Goal: Transaction & Acquisition: Purchase product/service

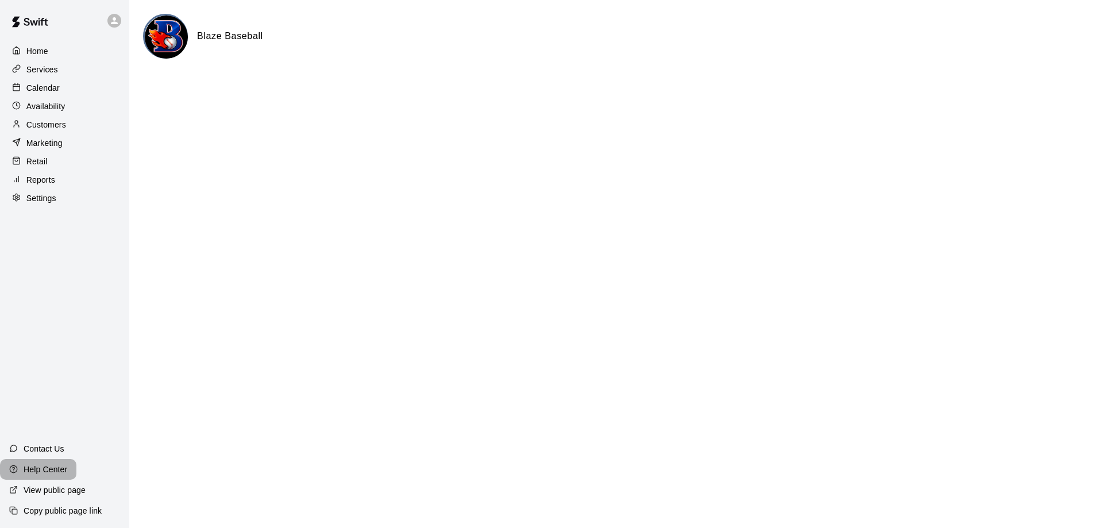
click at [49, 470] on p "Help Center" at bounding box center [46, 469] width 44 height 11
click at [45, 90] on p "Calendar" at bounding box center [42, 87] width 33 height 11
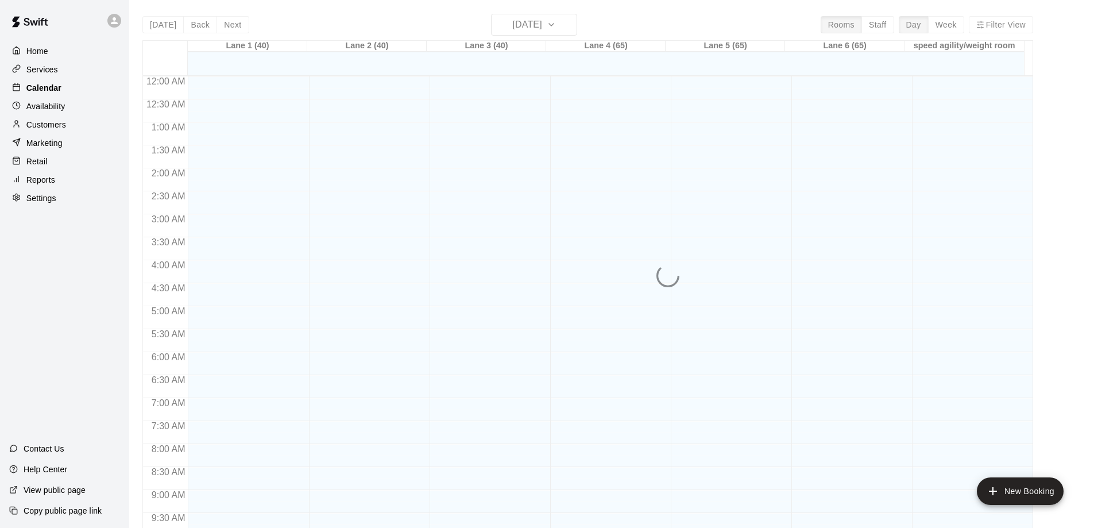
scroll to position [591, 0]
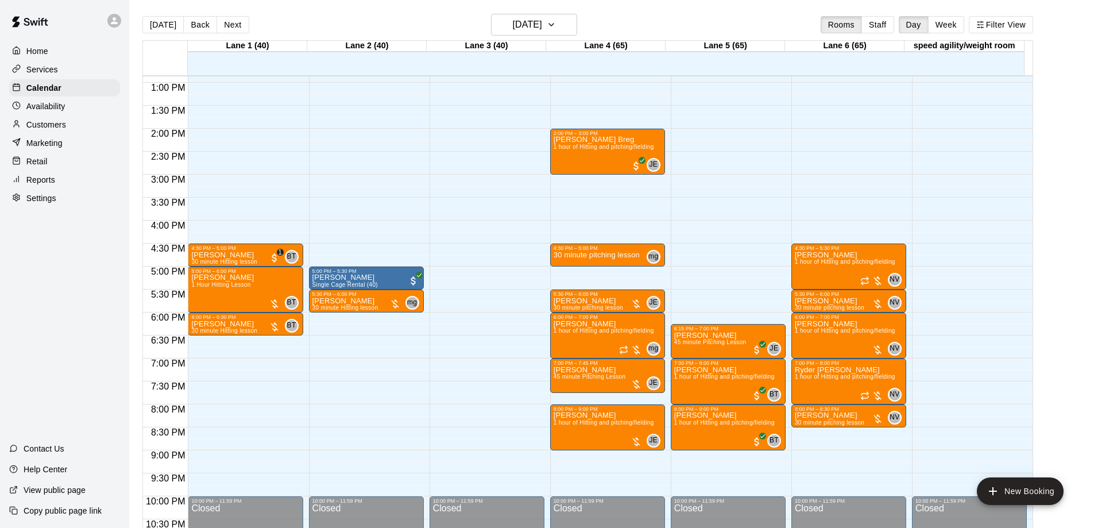
click at [48, 52] on div "Home" at bounding box center [64, 51] width 111 height 17
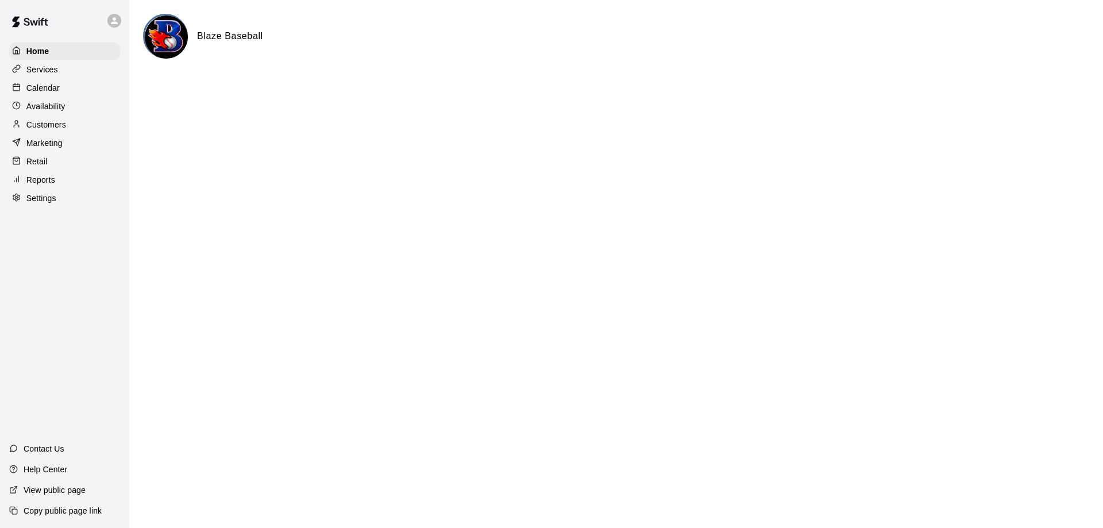
click at [40, 184] on p "Reports" at bounding box center [40, 179] width 29 height 11
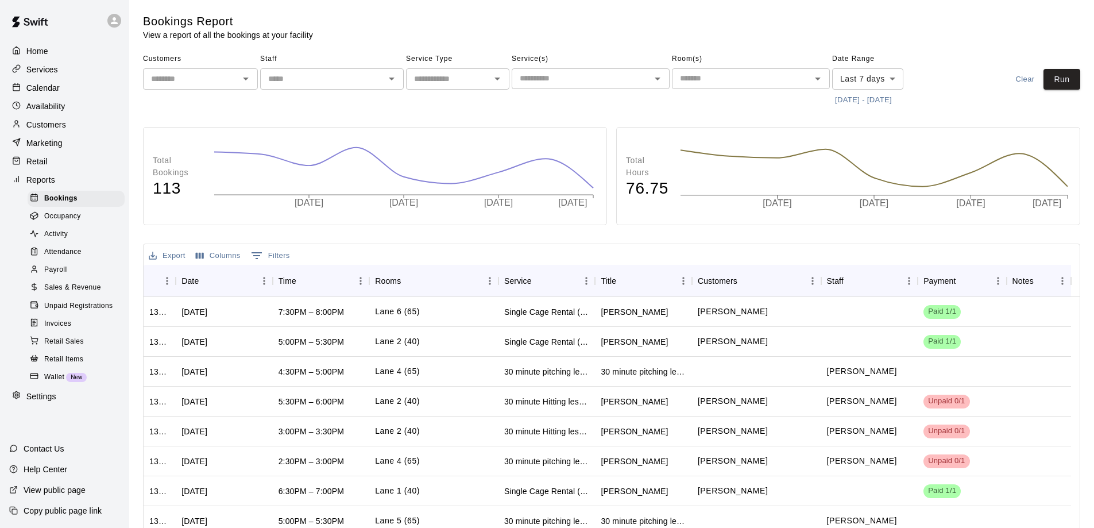
click at [48, 93] on p "Calendar" at bounding box center [42, 87] width 33 height 11
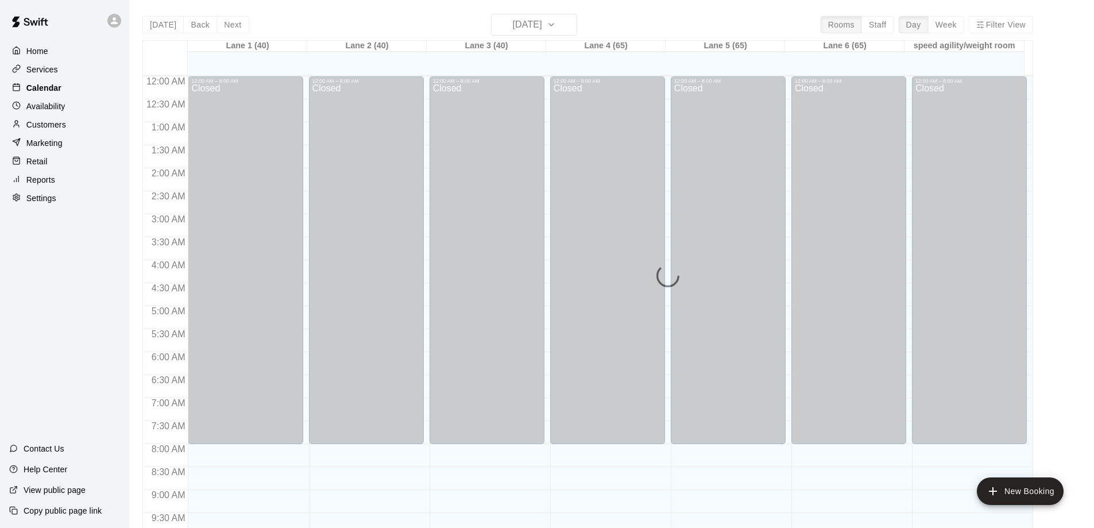
scroll to position [591, 0]
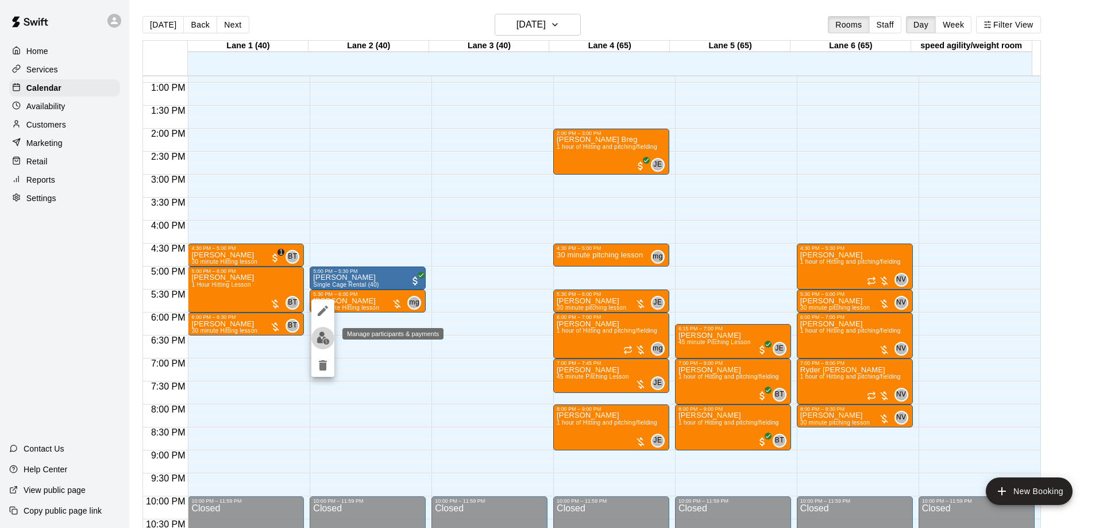
click at [319, 335] on img "edit" at bounding box center [323, 337] width 13 height 13
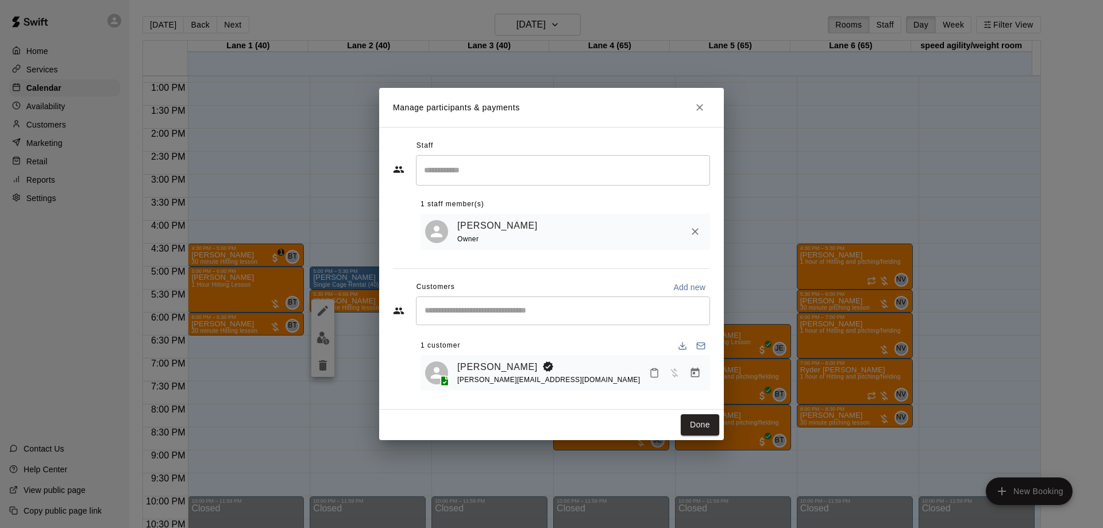
click at [554, 228] on div "[PERSON_NAME] Owner" at bounding box center [581, 231] width 248 height 27
click at [486, 220] on link "[PERSON_NAME]" at bounding box center [497, 225] width 80 height 15
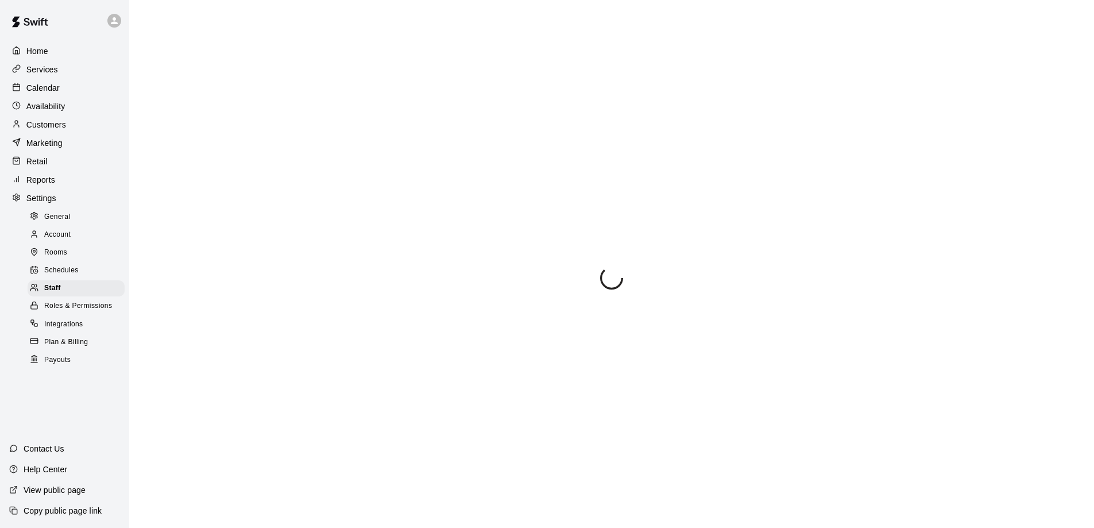
select select "**"
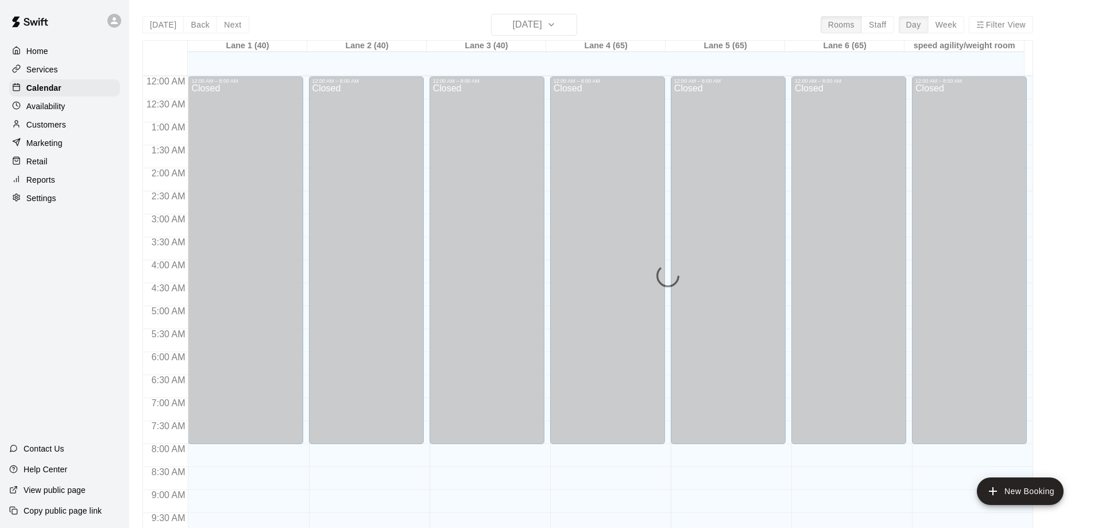
scroll to position [592, 0]
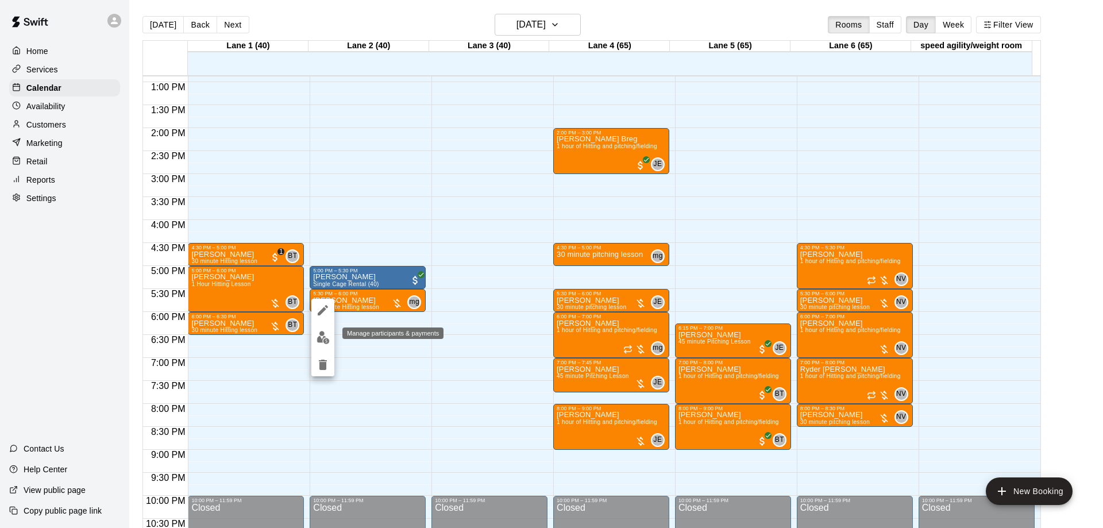
click at [325, 338] on img "edit" at bounding box center [323, 337] width 13 height 13
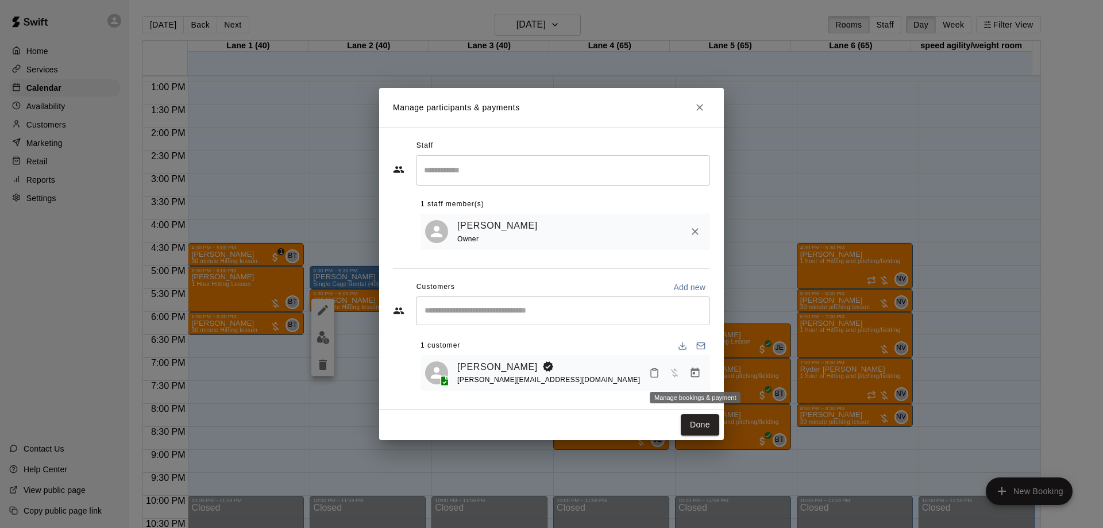
click at [692, 376] on icon "Manage bookings & payment" at bounding box center [695, 373] width 9 height 10
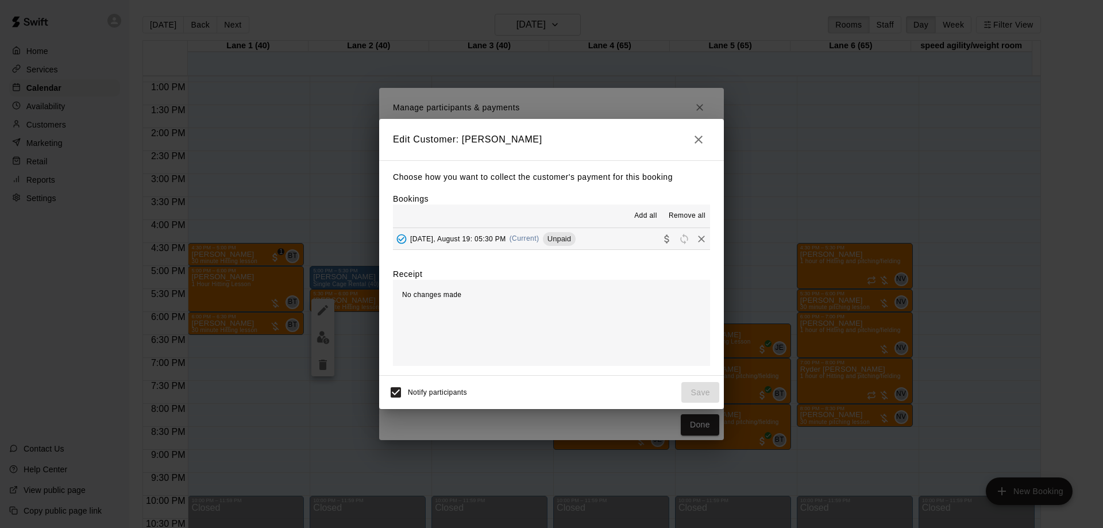
click at [605, 242] on button "[DATE], August 19: 05:30 PM (Current) Unpaid" at bounding box center [551, 238] width 317 height 21
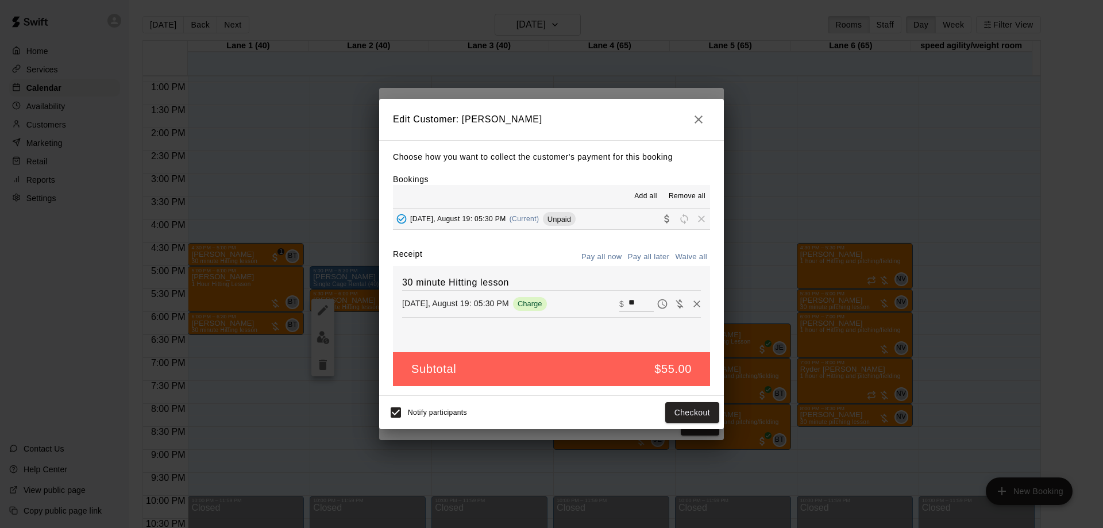
click at [617, 371] on div "Subtotal $55.00" at bounding box center [551, 369] width 317 height 34
click at [708, 408] on button "Checkout" at bounding box center [692, 412] width 54 height 21
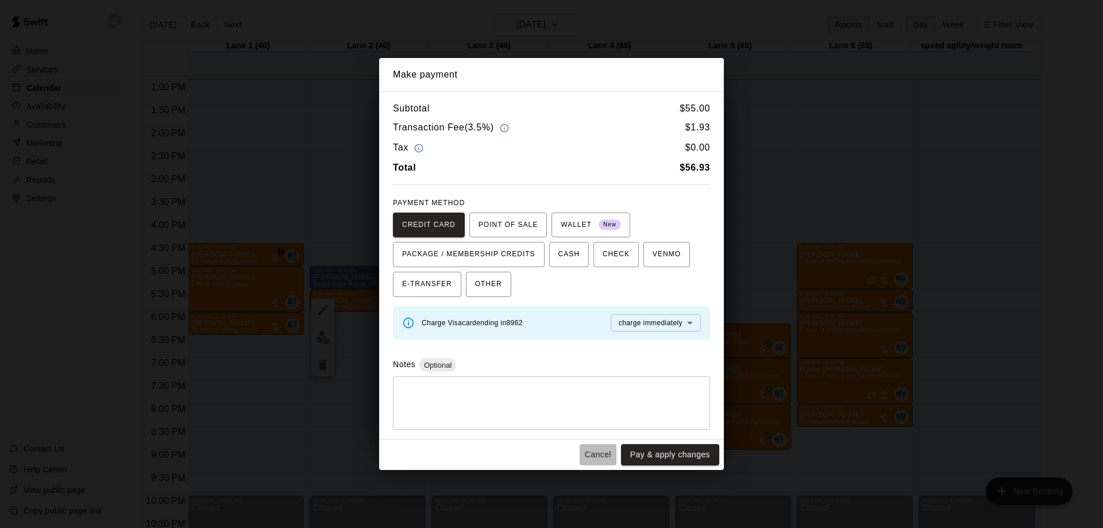
click at [588, 454] on button "Cancel" at bounding box center [598, 454] width 37 height 21
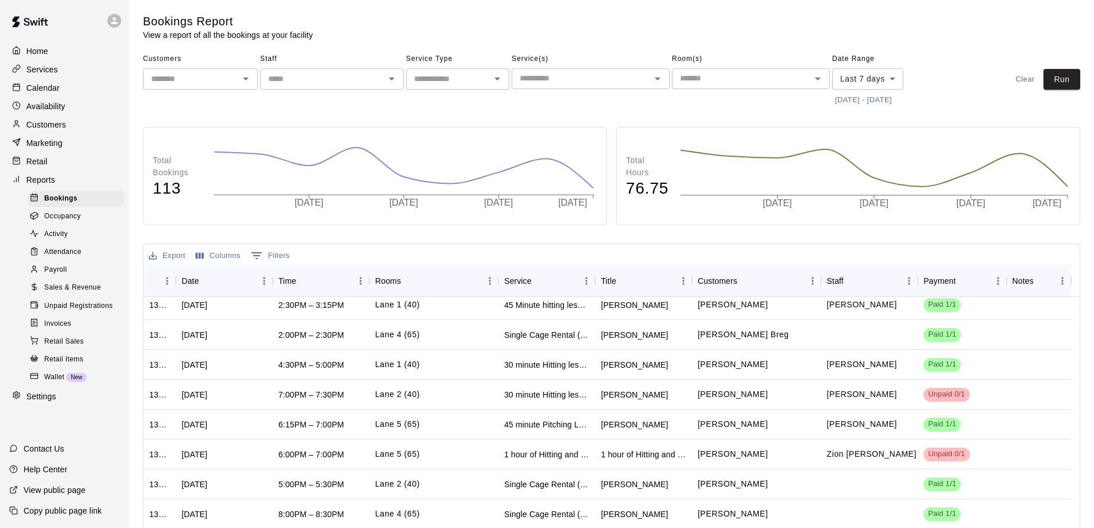
scroll to position [115, 0]
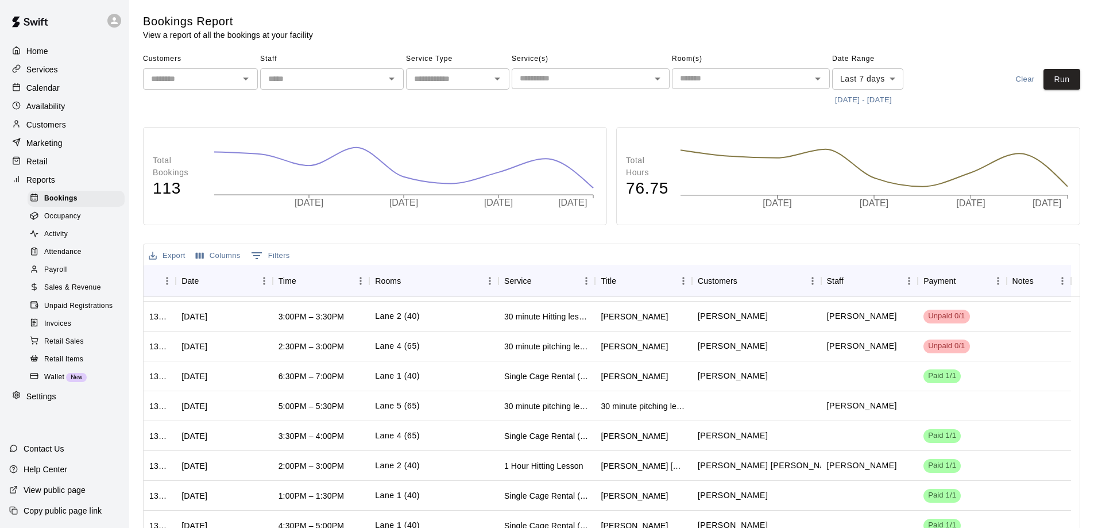
click at [52, 91] on p "Calendar" at bounding box center [42, 87] width 33 height 11
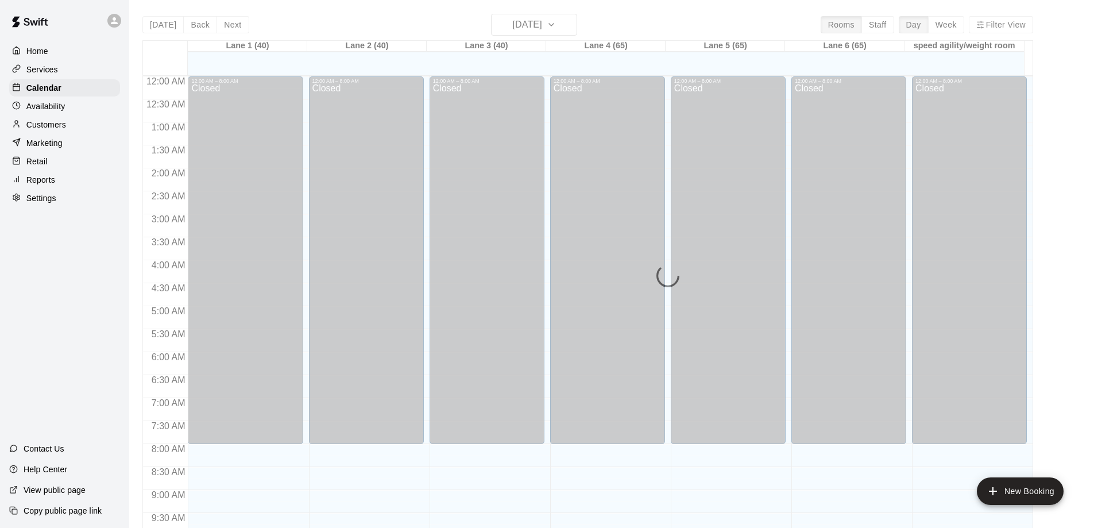
scroll to position [596, 0]
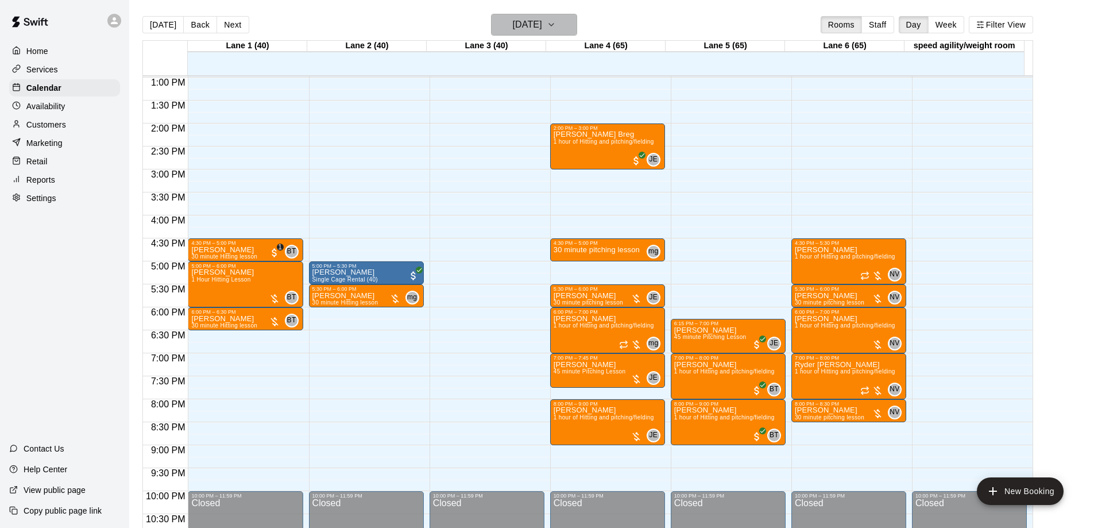
click at [556, 27] on icon "button" at bounding box center [551, 25] width 9 height 14
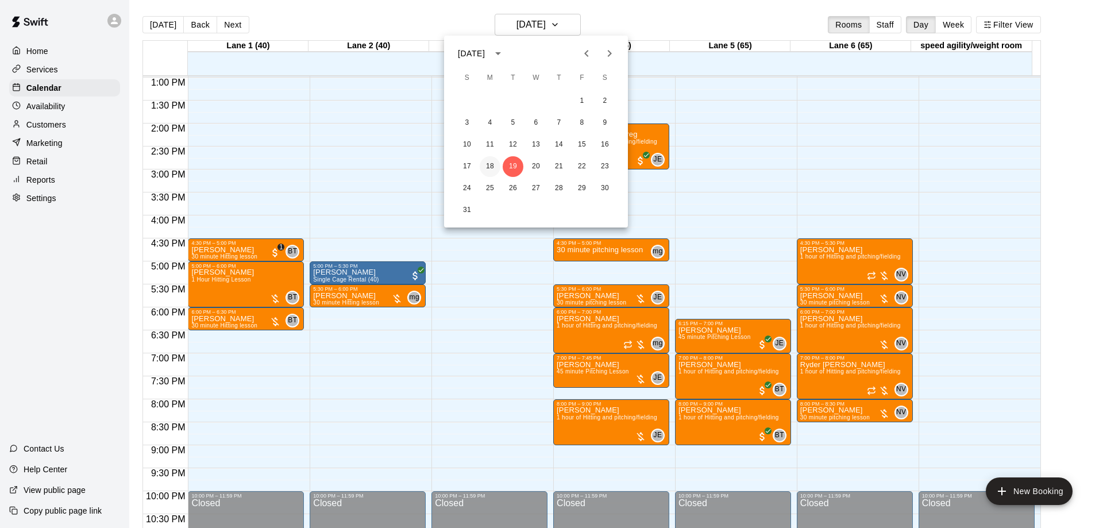
click at [491, 166] on button "18" at bounding box center [490, 166] width 21 height 21
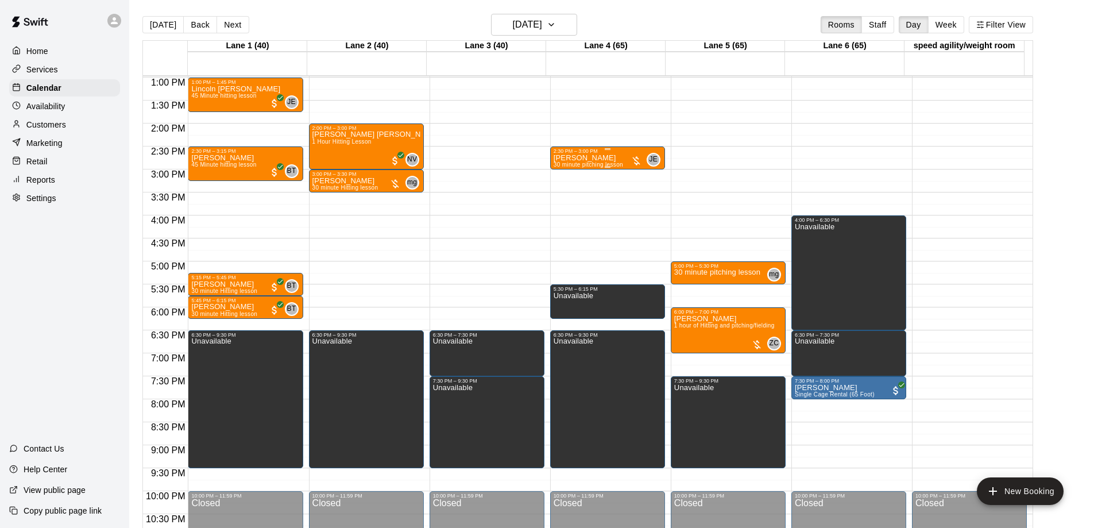
click at [612, 158] on p "[PERSON_NAME]" at bounding box center [589, 158] width 70 height 0
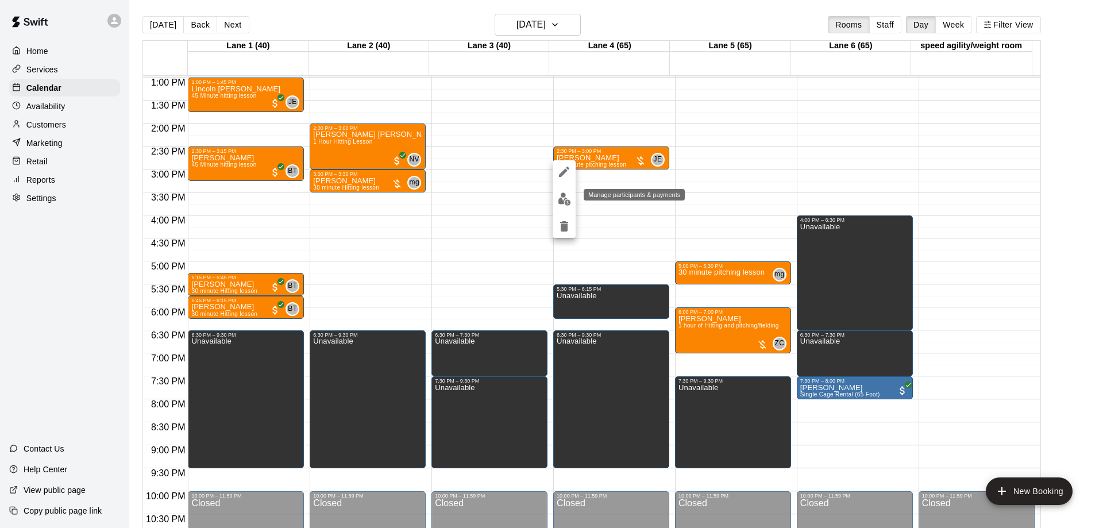
click at [564, 199] on img "edit" at bounding box center [564, 198] width 13 height 13
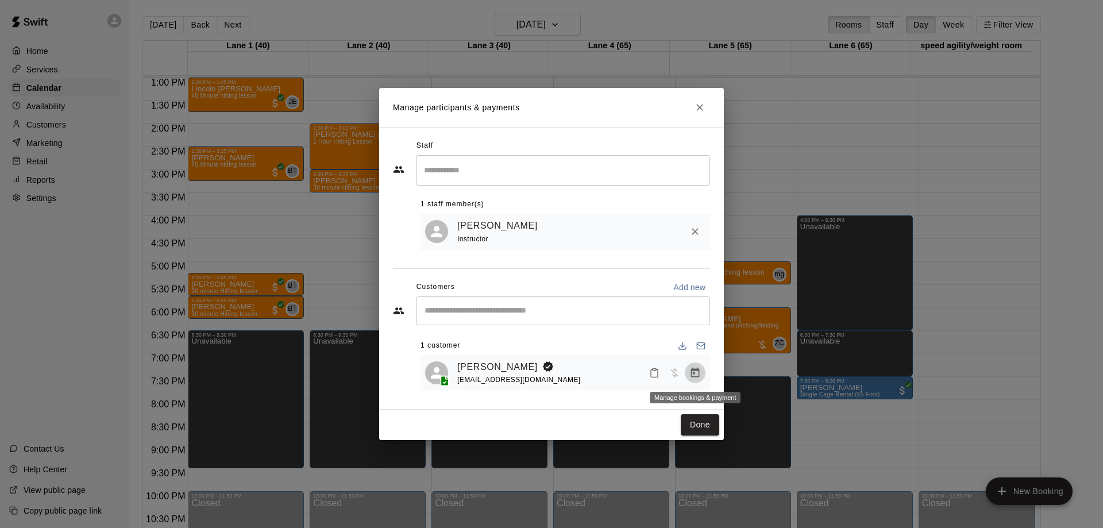
click at [693, 377] on icon "Manage bookings & payment" at bounding box center [695, 373] width 9 height 10
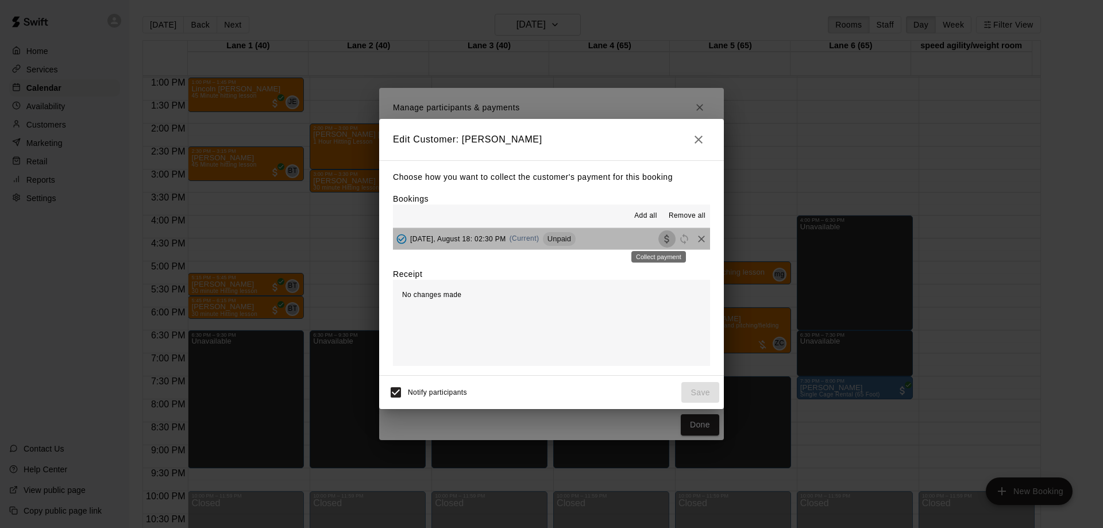
click at [661, 240] on icon "Collect payment" at bounding box center [666, 238] width 11 height 11
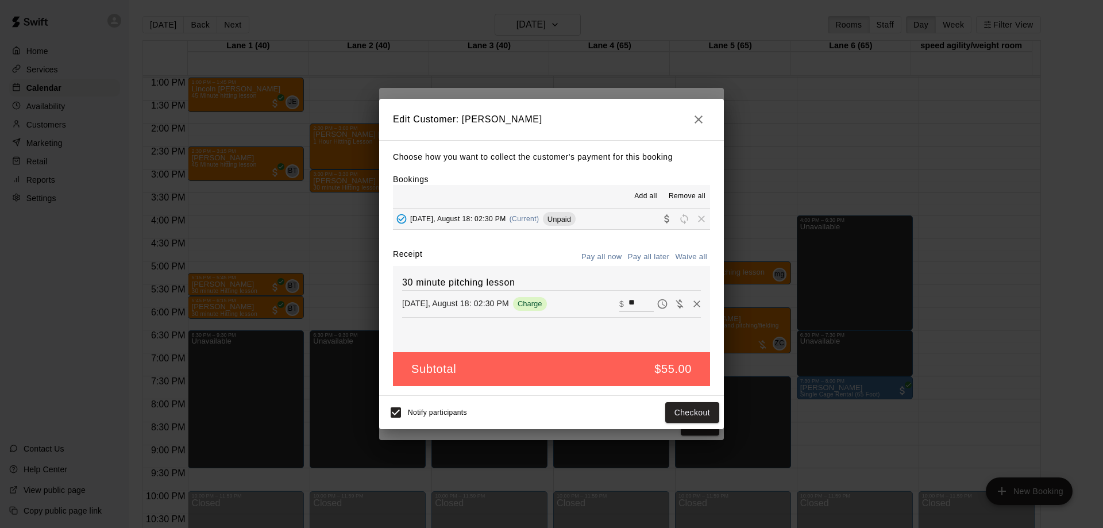
drag, startPoint x: 710, startPoint y: 111, endPoint x: 746, endPoint y: 111, distance: 36.2
click at [746, 111] on div "Edit Customer: [PERSON_NAME] Choose how you want to collect the customer's paym…" at bounding box center [551, 264] width 1103 height 528
click at [700, 118] on icon "button" at bounding box center [699, 119] width 8 height 8
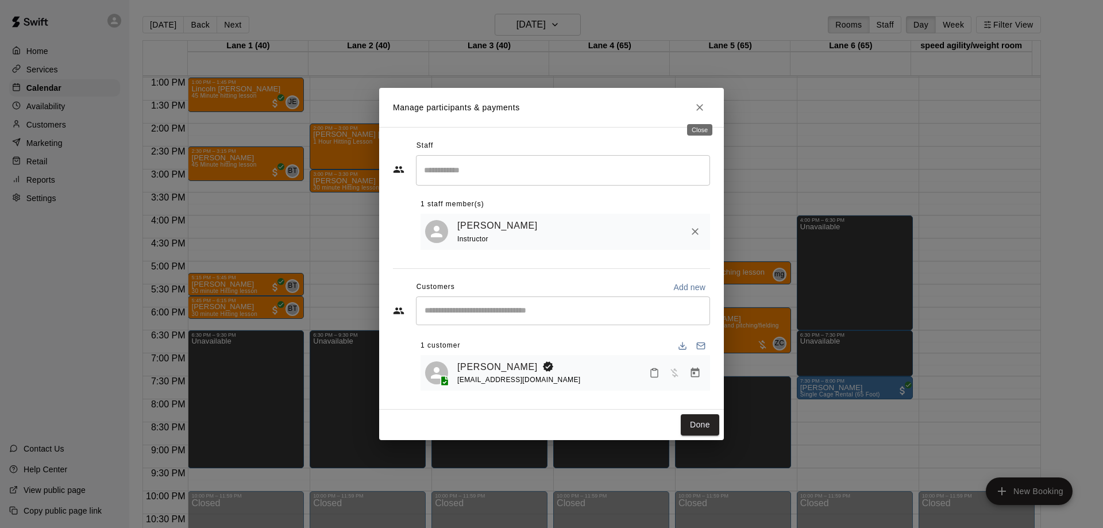
click at [704, 104] on icon "Close" at bounding box center [699, 107] width 11 height 11
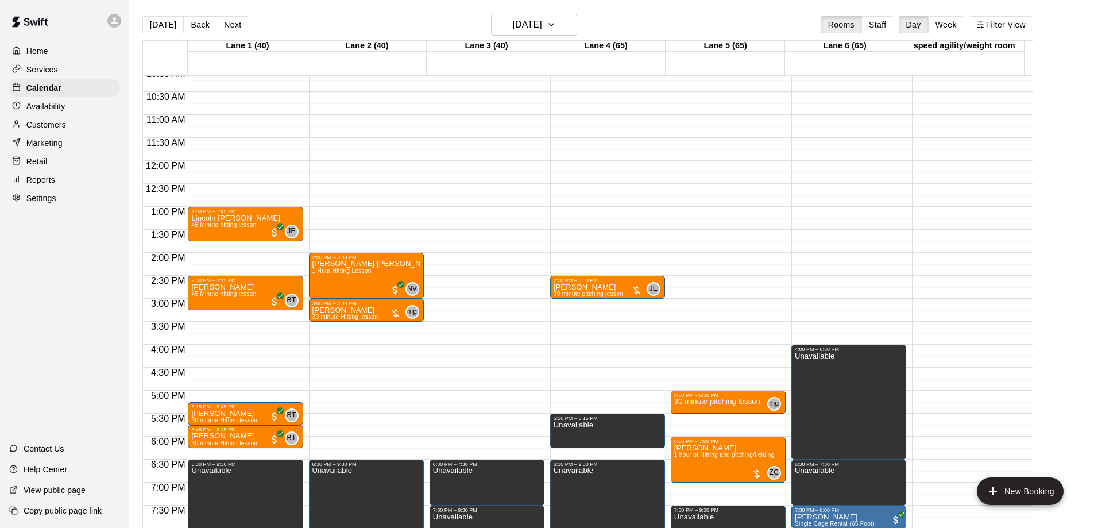
scroll to position [574, 0]
